Goal: Communication & Community: Ask a question

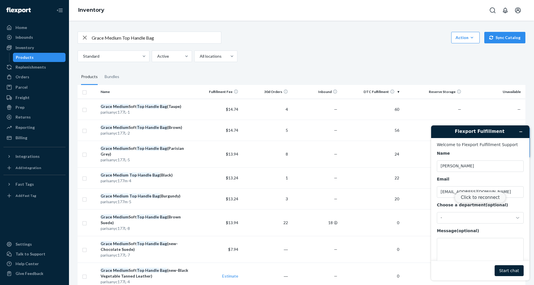
click at [473, 197] on button "Click to reconnect" at bounding box center [480, 197] width 51 height 11
click at [481, 217] on div "-" at bounding box center [477, 218] width 72 height 5
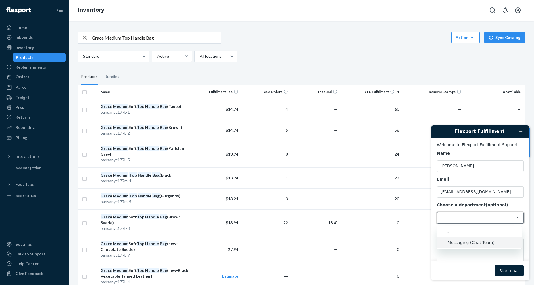
click at [481, 243] on li "Messaging (Chat Team)" at bounding box center [479, 243] width 85 height 10
click at [483, 245] on textarea "Message (optional)" at bounding box center [480, 254] width 87 height 32
paste textarea "28667"
type textarea "28667"
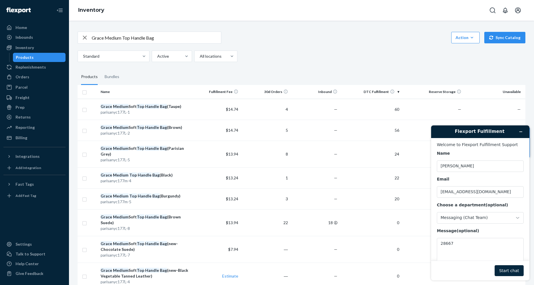
click at [506, 267] on button "Start chat" at bounding box center [509, 271] width 29 height 11
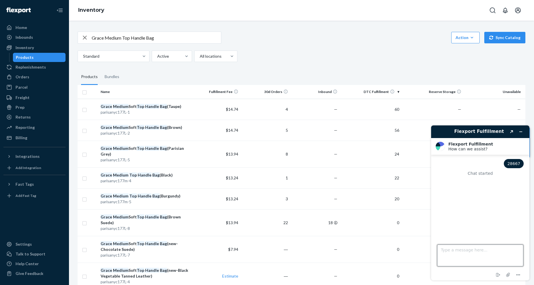
click at [457, 260] on textarea "Type a message here..." at bounding box center [480, 256] width 86 height 22
type textarea "Do you have any update with this order?"
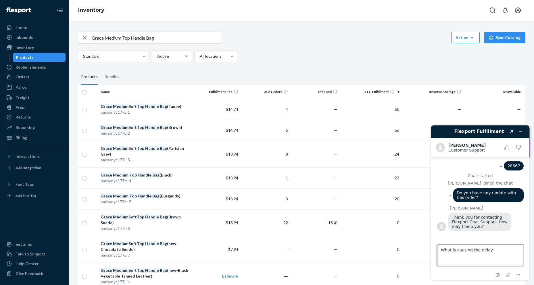
type textarea "What is causing the delay?"
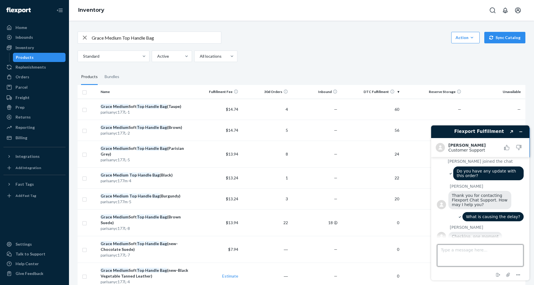
scroll to position [31, 0]
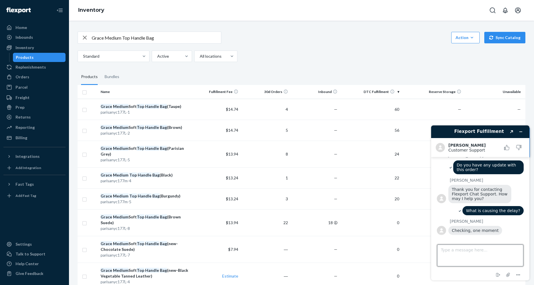
click at [468, 251] on textarea "Type a message here..." at bounding box center [480, 256] width 86 height 22
type textarea "Okay"
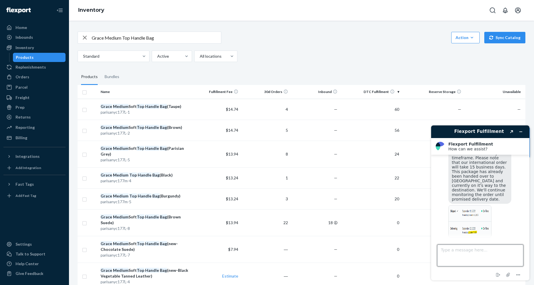
scroll to position [235, 0]
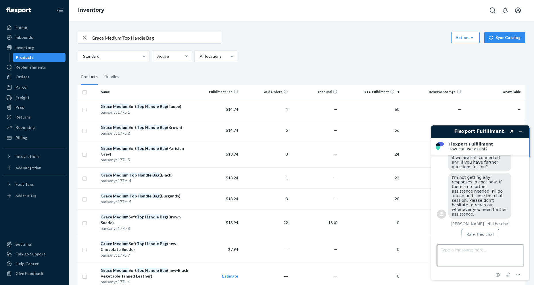
click at [456, 258] on textarea "Type a message here..." at bounding box center [480, 256] width 86 height 22
click at [483, 255] on textarea "Type a message here..." at bounding box center [480, 256] width 86 height 22
type textarea "I would like to check on it because there was no updates on the tracking link"
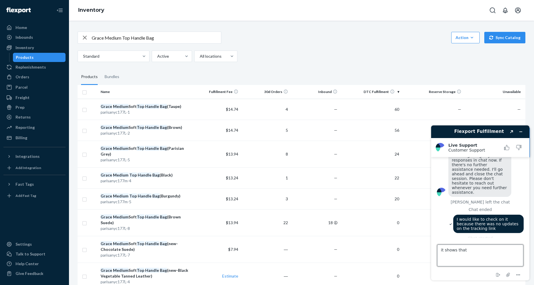
scroll to position [261, 0]
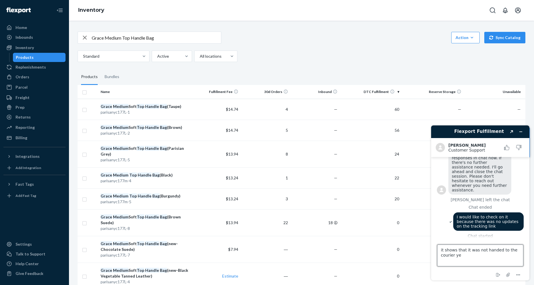
type textarea "it shows that it was not handed to the courier yet"
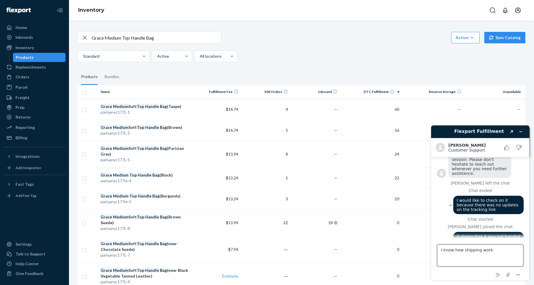
type textarea "I know how shipping works"
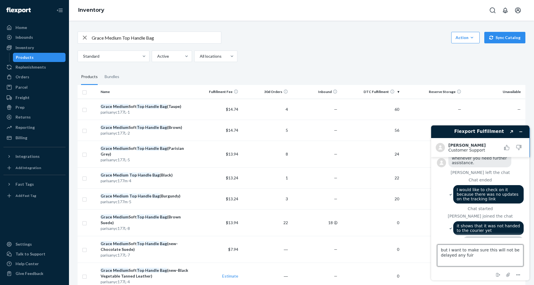
scroll to position [323, 0]
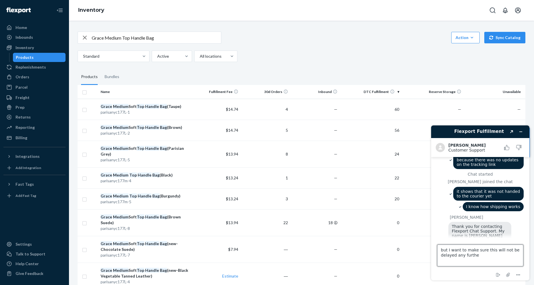
type textarea "but I want to make sure this will not be delayed any further"
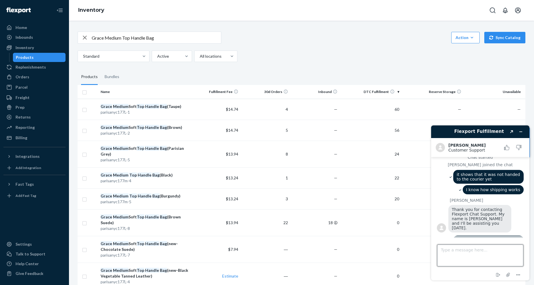
scroll to position [340, 0]
click at [464, 252] on textarea "Type a message here..." at bounding box center [480, 256] width 86 height 22
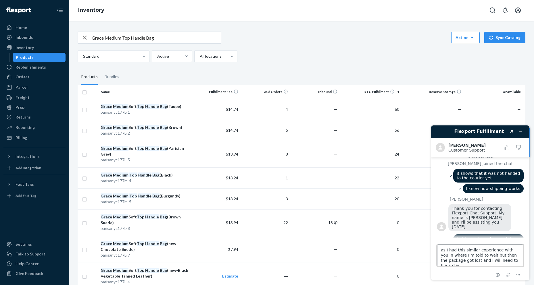
type textarea "as I had this similar experience with you in where I'm told to wait but then th…"
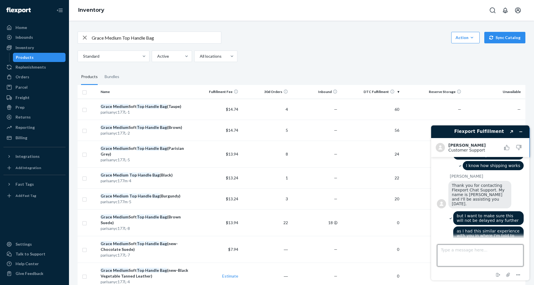
scroll to position [412, 0]
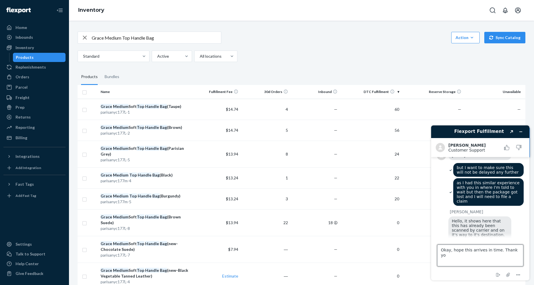
type textarea "Okay, hope this arrives in time. Thank you"
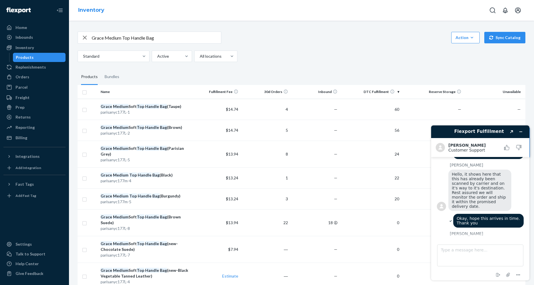
scroll to position [459, 0]
